Goal: Check status

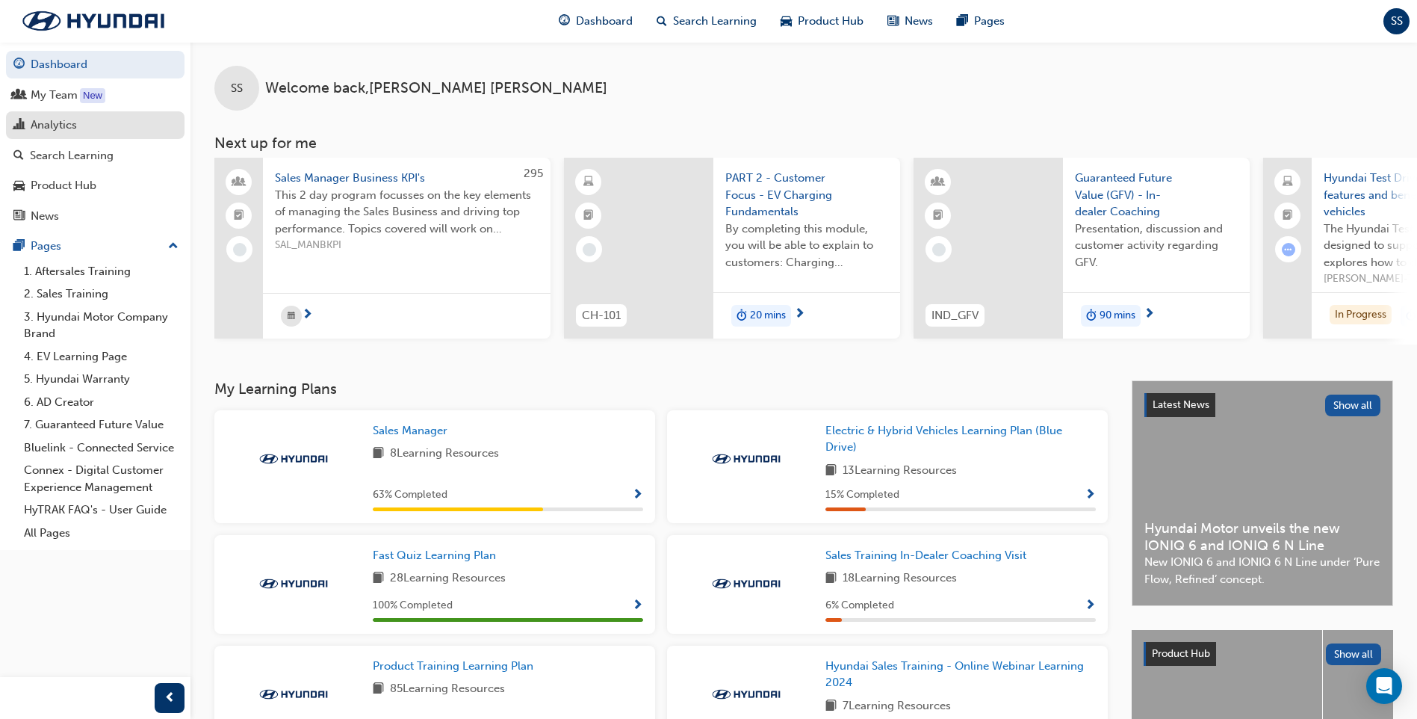
click at [34, 128] on div "Analytics" at bounding box center [54, 125] width 46 height 17
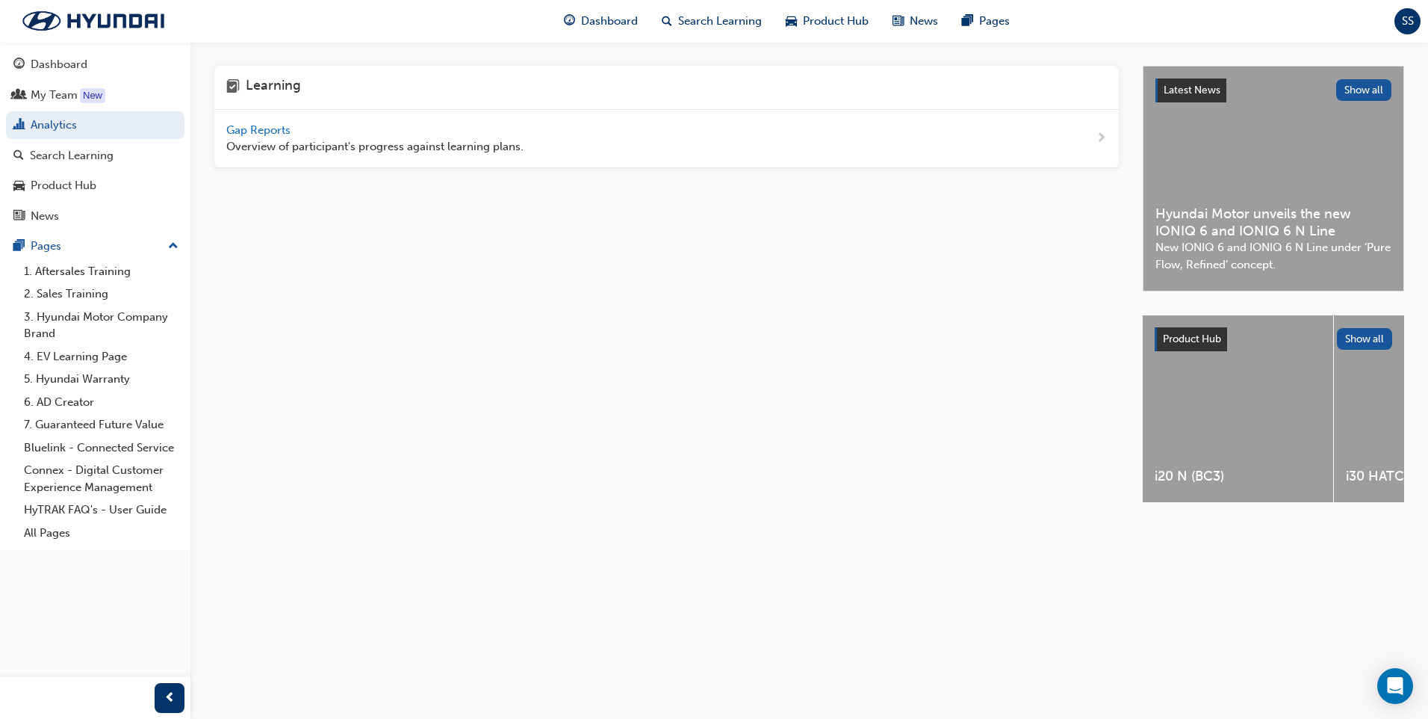
click at [273, 128] on span "Gap Reports" at bounding box center [259, 129] width 67 height 13
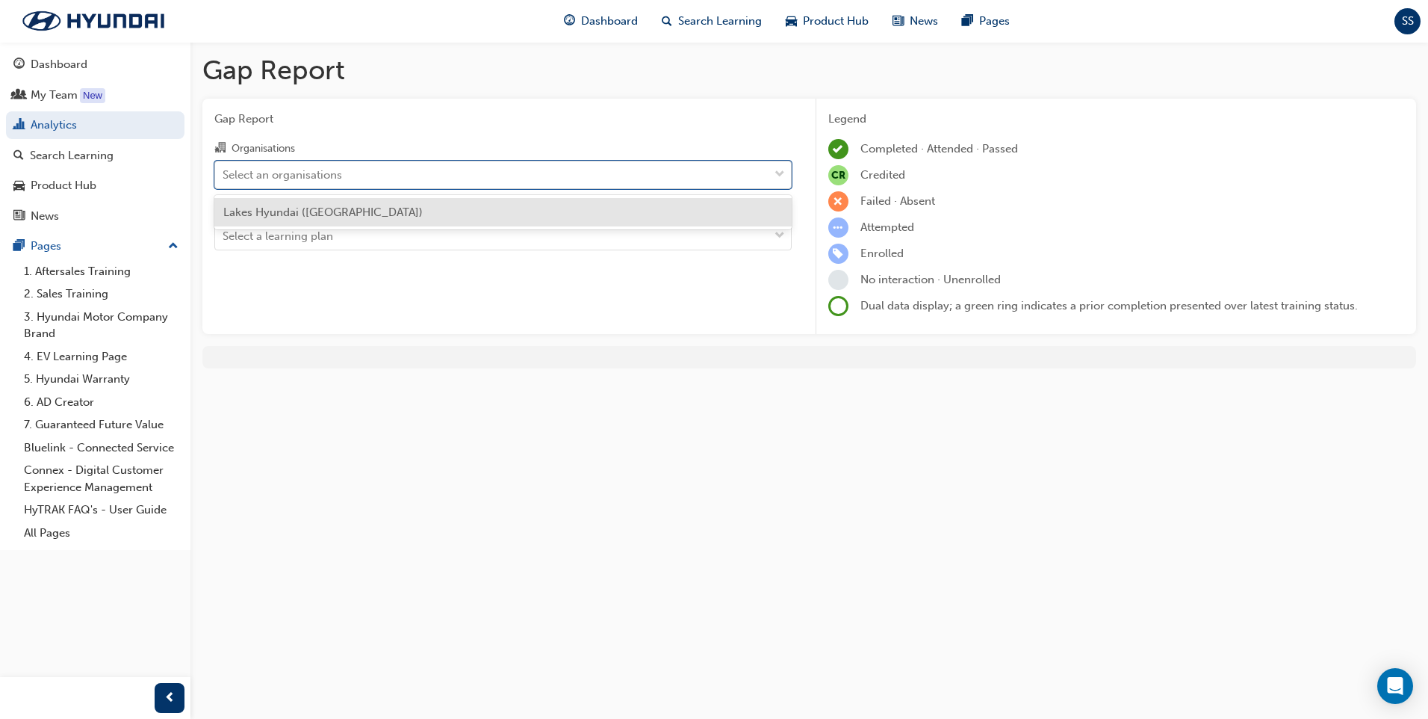
click at [424, 165] on div "Select an organisations" at bounding box center [492, 174] width 554 height 26
click at [224, 167] on input "Organisations option Lakes Hyundai ([GEOGRAPHIC_DATA]) focused, 1 of 1. 1 resul…" at bounding box center [223, 173] width 1 height 13
click at [404, 200] on div "Lakes Hyundai ([GEOGRAPHIC_DATA])" at bounding box center [503, 212] width 578 height 29
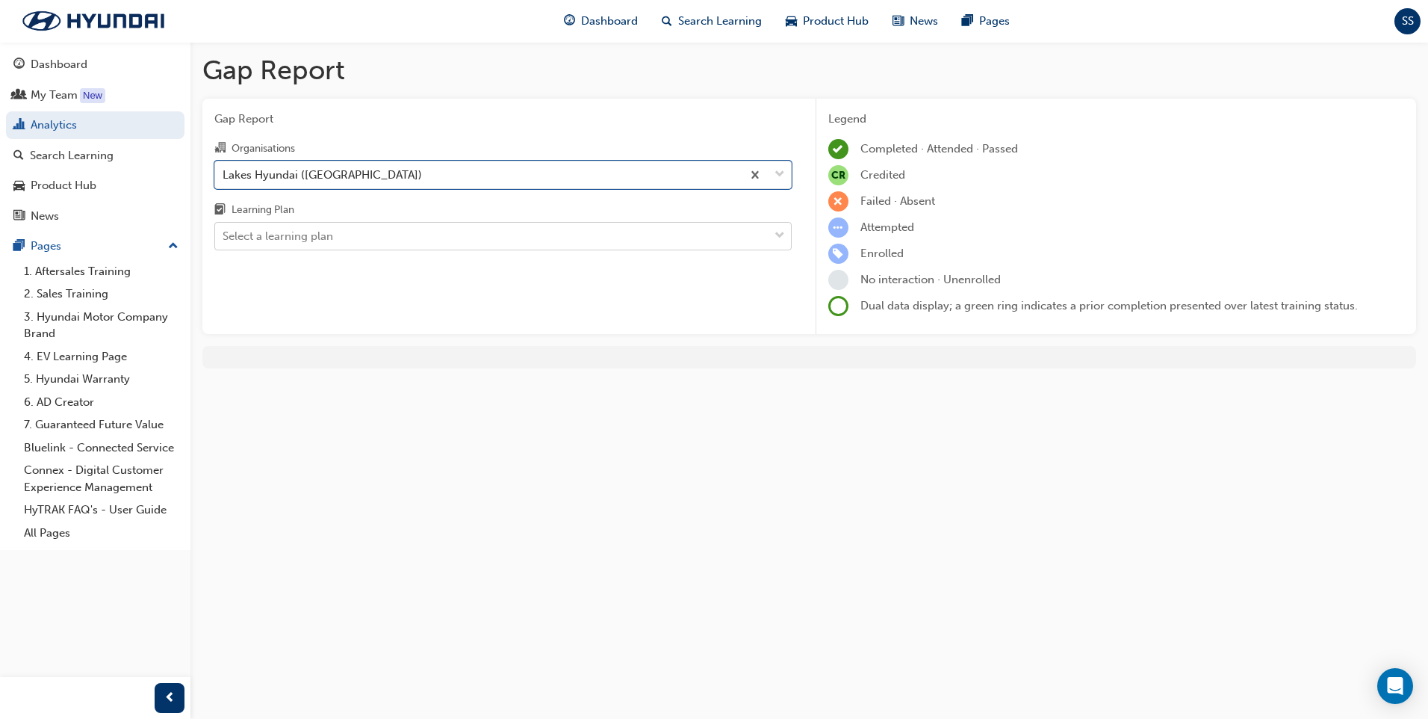
click at [394, 246] on div "Select a learning plan" at bounding box center [492, 236] width 554 height 26
click at [224, 242] on input "Learning Plan Select a learning plan" at bounding box center [223, 235] width 1 height 13
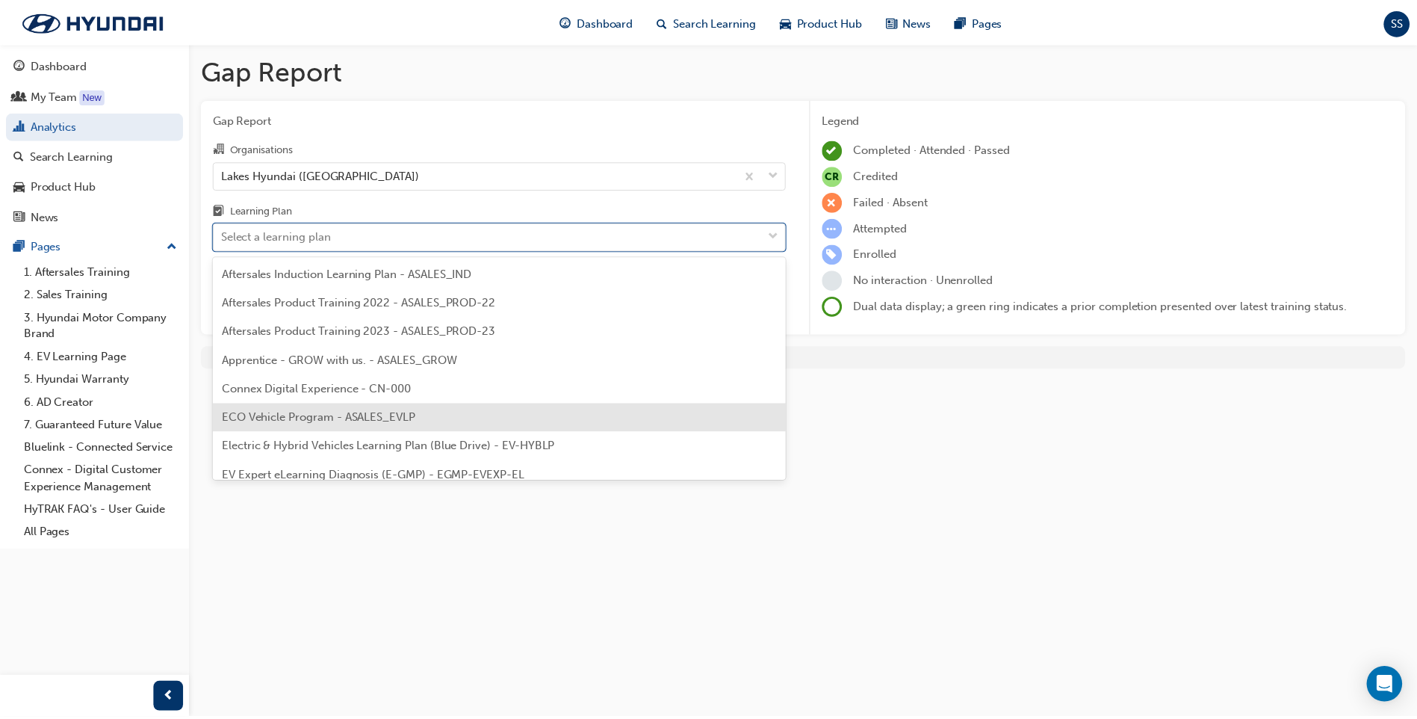
scroll to position [75, 0]
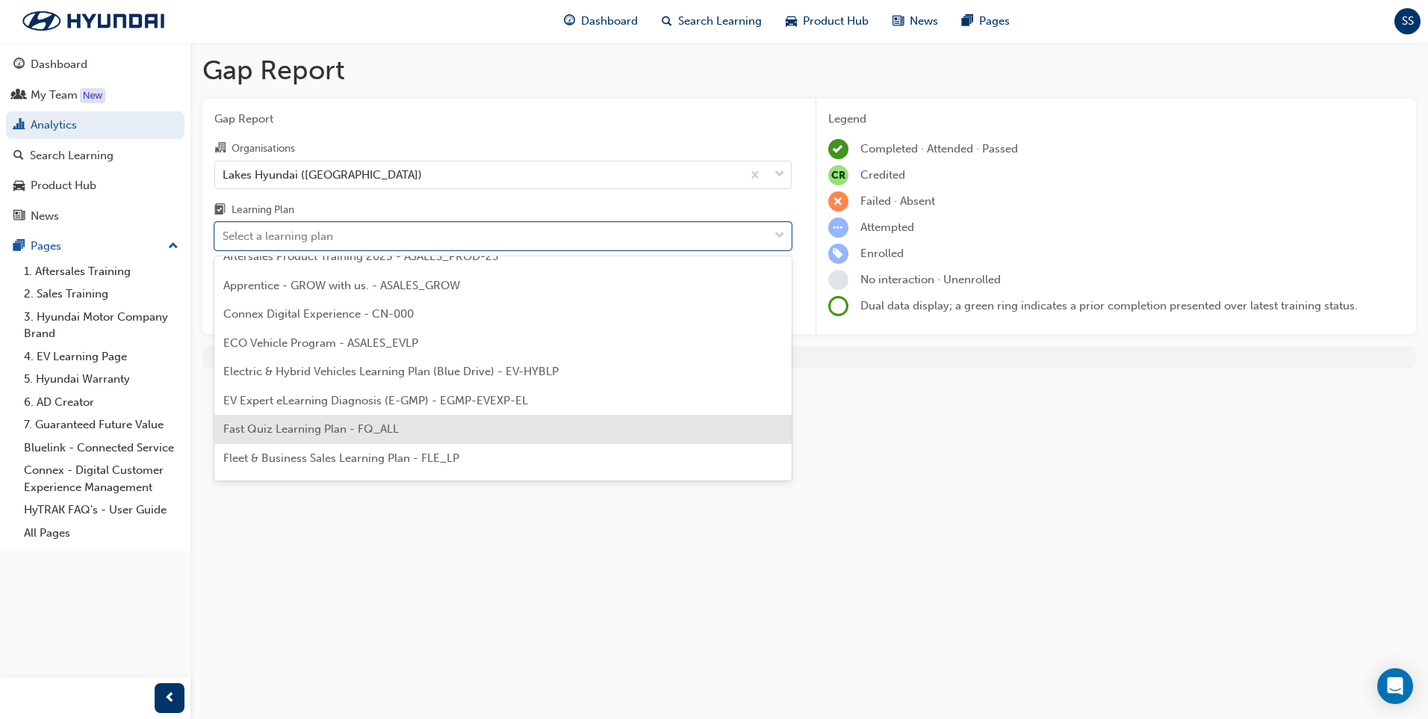
click at [379, 436] on div "Fast Quiz Learning Plan - FQ_ALL" at bounding box center [503, 429] width 578 height 29
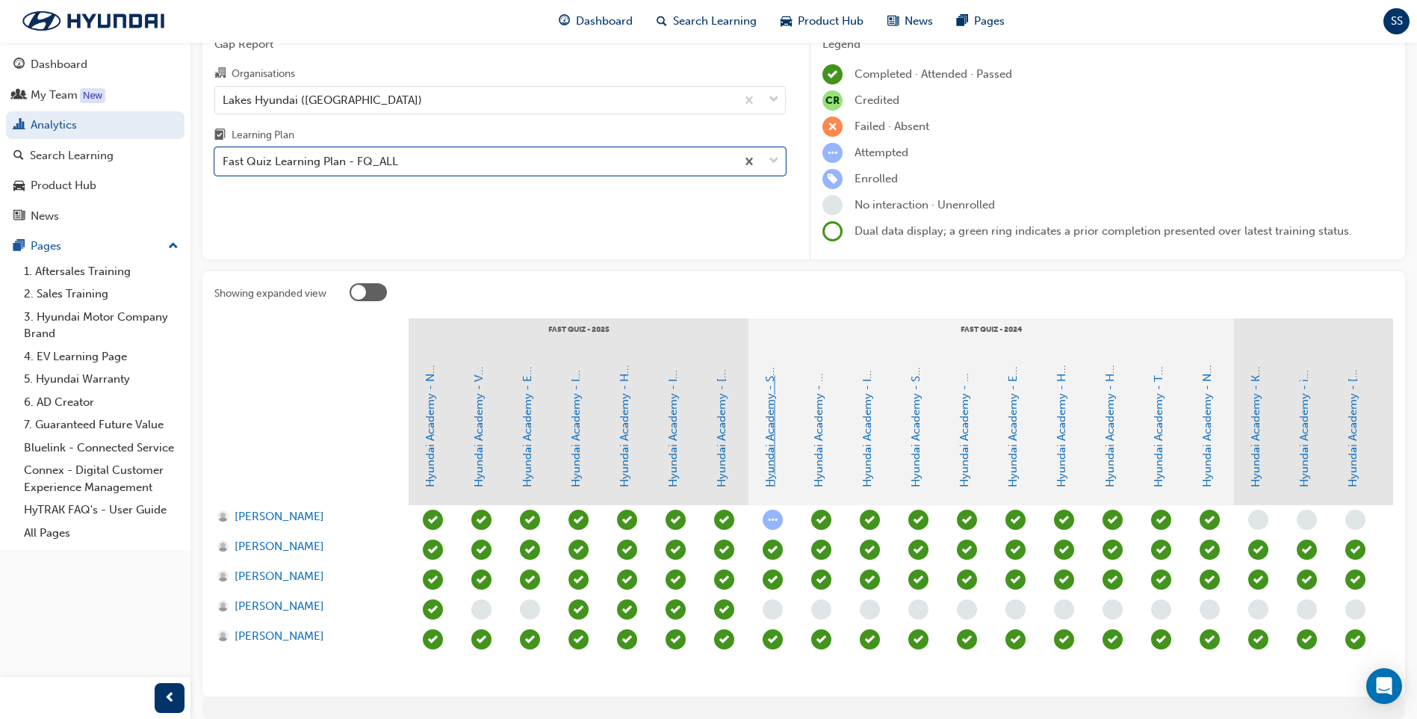
scroll to position [147, 0]
